Goal: Find specific page/section: Find specific page/section

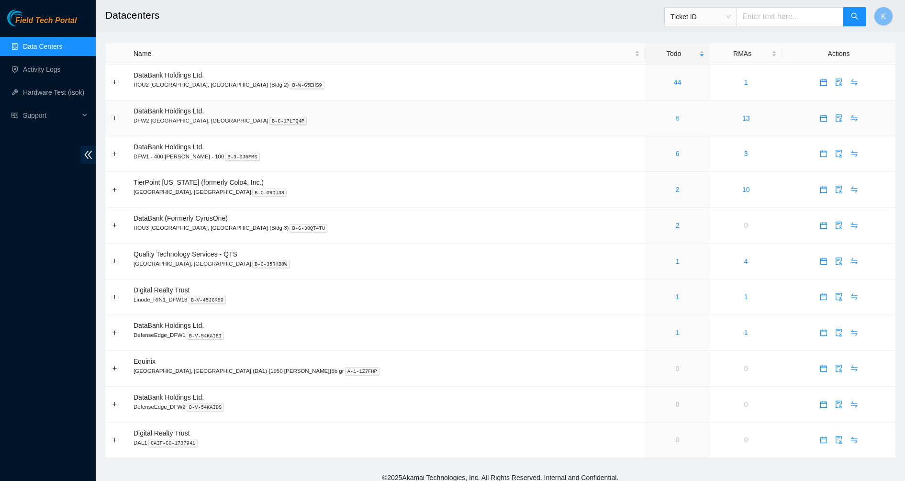
click at [676, 117] on link "6" at bounding box center [678, 118] width 4 height 8
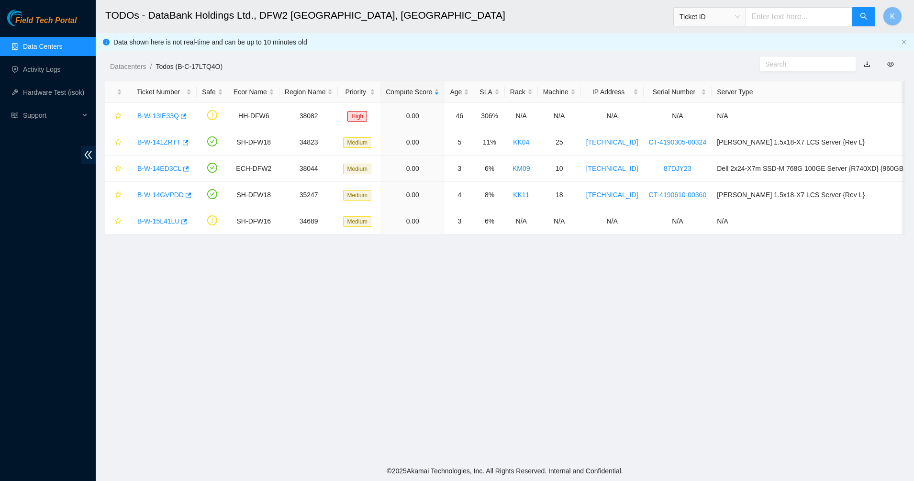
click at [403, 291] on main "TODOs - DataBank Holdings Ltd., DFW2 [GEOGRAPHIC_DATA], [GEOGRAPHIC_DATA] Ticke…" at bounding box center [505, 230] width 818 height 461
click at [405, 308] on main "TODOs - DataBank Holdings Ltd., DFW2 [GEOGRAPHIC_DATA], [GEOGRAPHIC_DATA] Ticke…" at bounding box center [505, 230] width 818 height 461
click at [347, 289] on main "TODOs - DataBank Holdings Ltd., DFW2 [GEOGRAPHIC_DATA], [GEOGRAPHIC_DATA] Ticke…" at bounding box center [505, 230] width 818 height 461
click at [507, 300] on main "TODOs - DataBank Holdings Ltd., DFW2 [GEOGRAPHIC_DATA], [GEOGRAPHIC_DATA] Ticke…" at bounding box center [505, 230] width 818 height 461
click at [381, 308] on main "TODOs - DataBank Holdings Ltd., DFW2 [GEOGRAPHIC_DATA], [GEOGRAPHIC_DATA] Ticke…" at bounding box center [505, 230] width 818 height 461
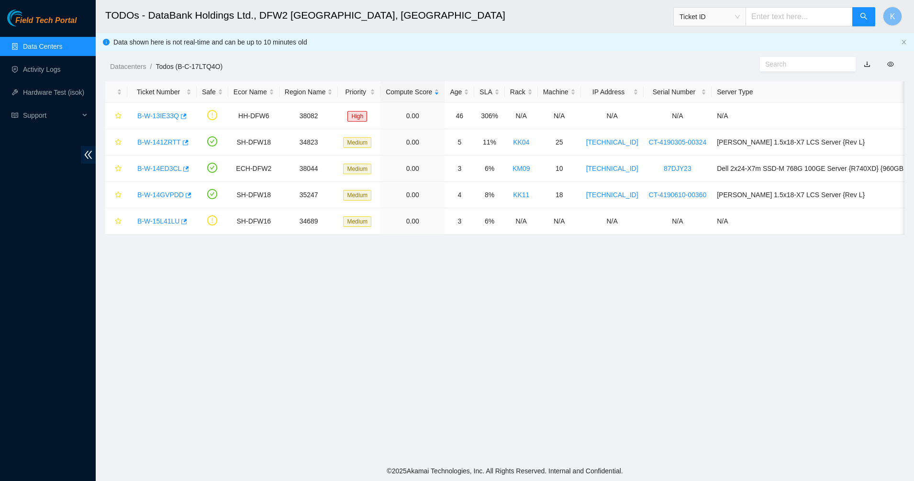
click at [33, 43] on link "Data Centers" at bounding box center [42, 47] width 39 height 8
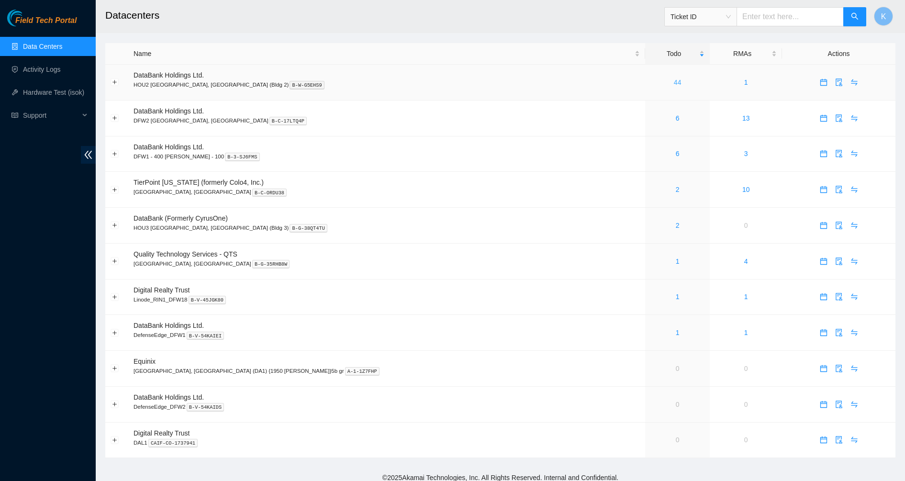
click at [674, 82] on link "44" at bounding box center [678, 82] width 8 height 8
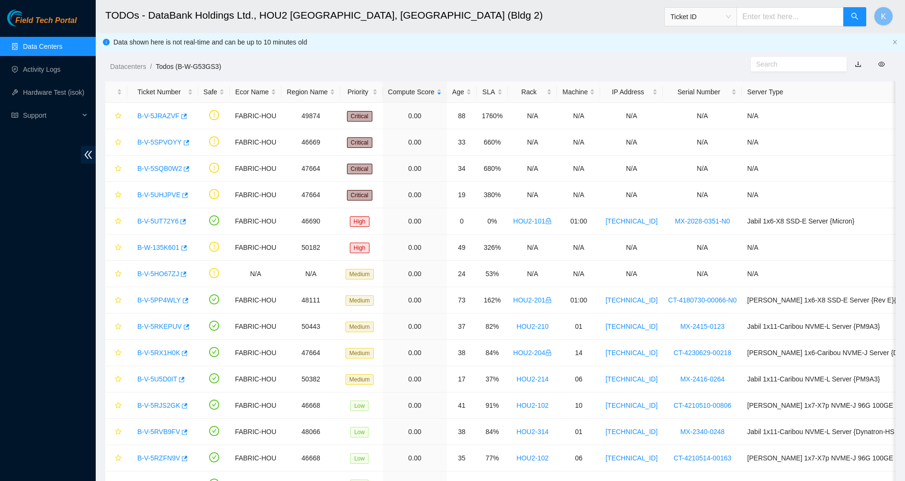
click at [47, 48] on link "Data Centers" at bounding box center [42, 47] width 39 height 8
